Goal: Task Accomplishment & Management: Manage account settings

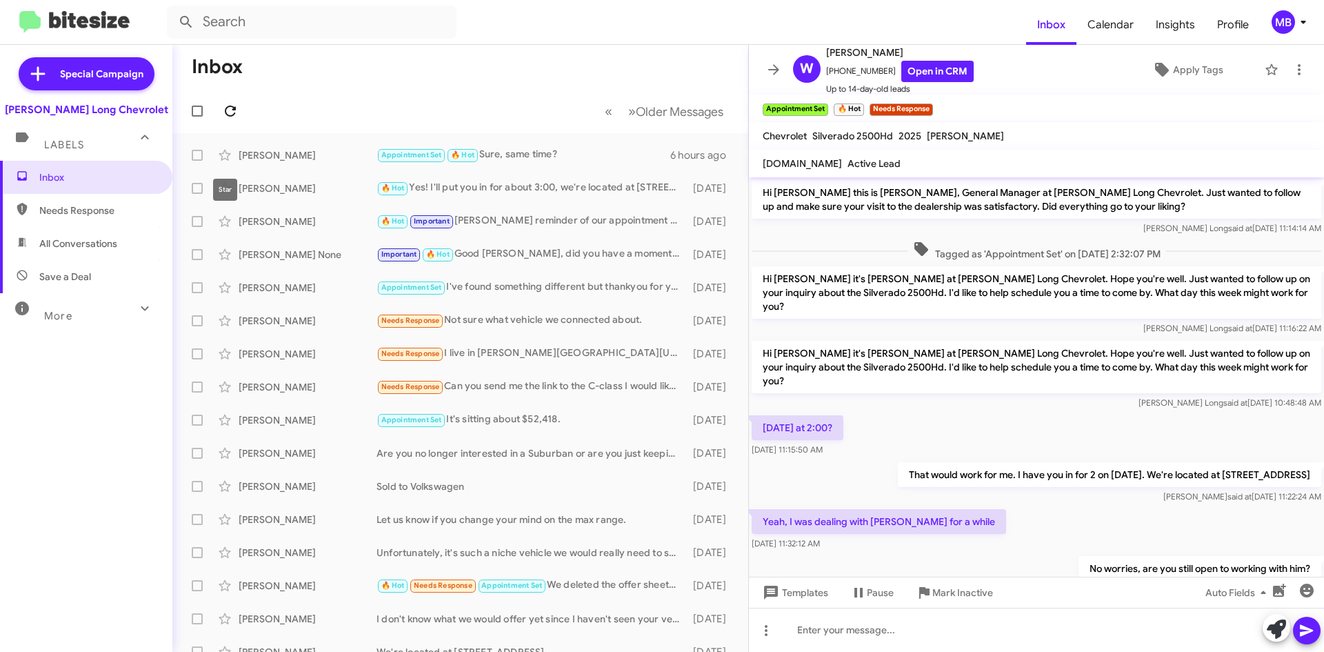
scroll to position [275, 0]
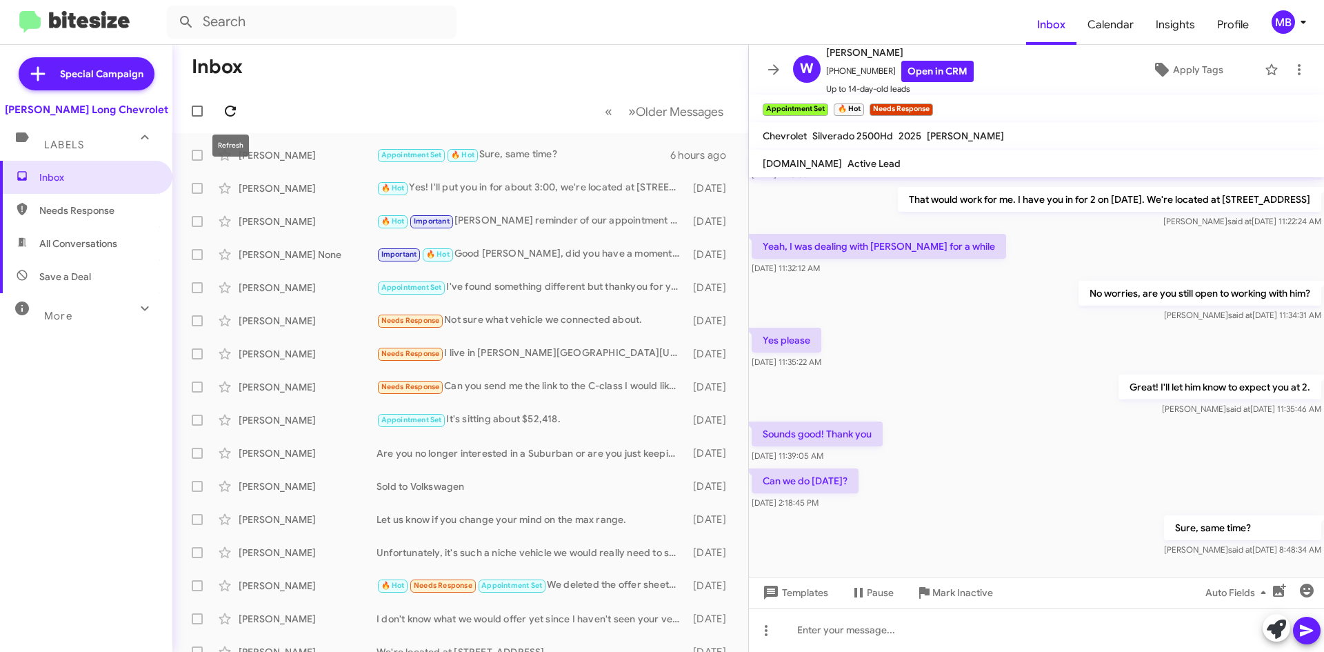
click at [239, 115] on span at bounding box center [231, 111] width 28 height 17
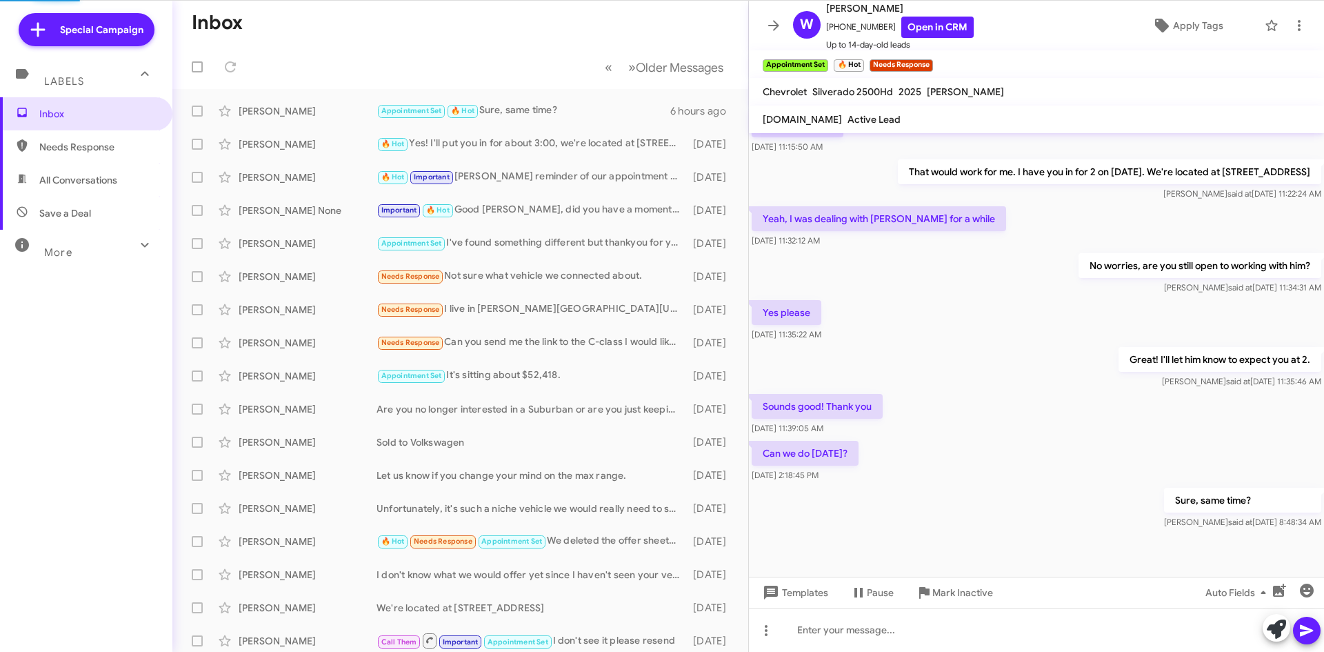
scroll to position [231, 0]
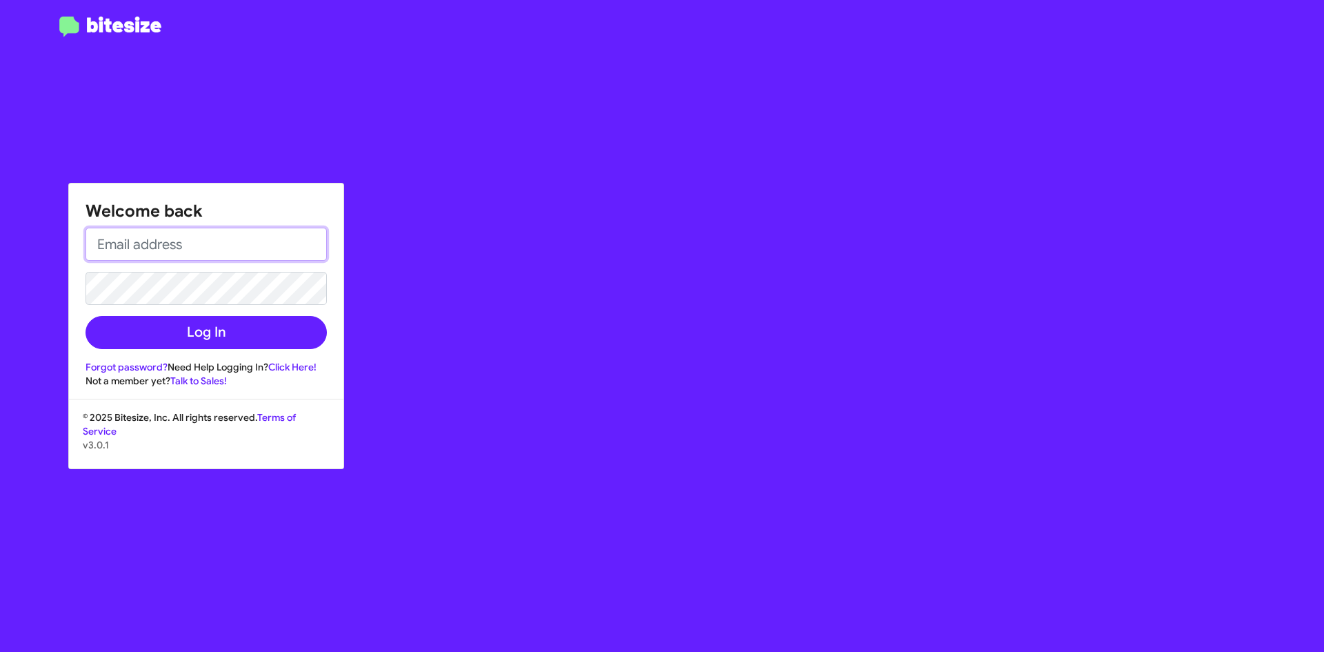
click at [294, 252] on input "email" at bounding box center [206, 244] width 241 height 33
type input "[EMAIL_ADDRESS][DOMAIN_NAME]"
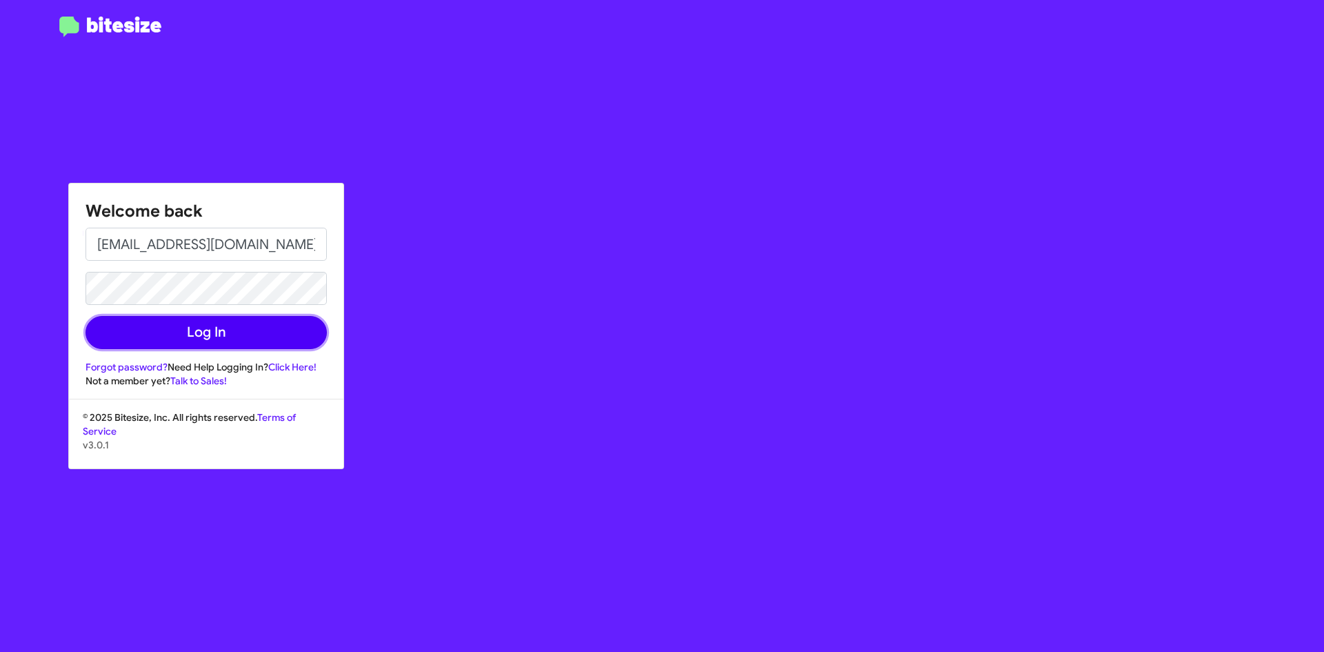
click at [283, 322] on button "Log In" at bounding box center [206, 332] width 241 height 33
